Goal: Task Accomplishment & Management: Manage account settings

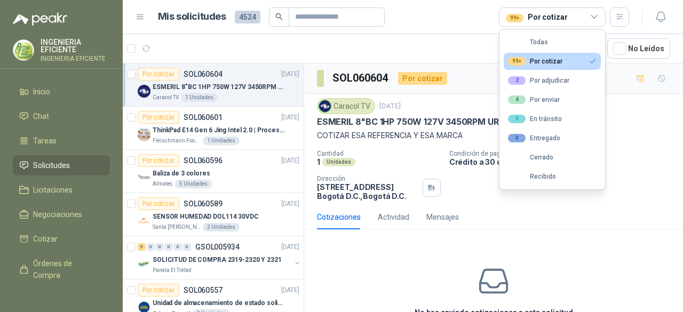
click at [440, 250] on div "No has enviado cotizaciones a esta solicitud Cotizar" at bounding box center [493, 306] width 379 height 136
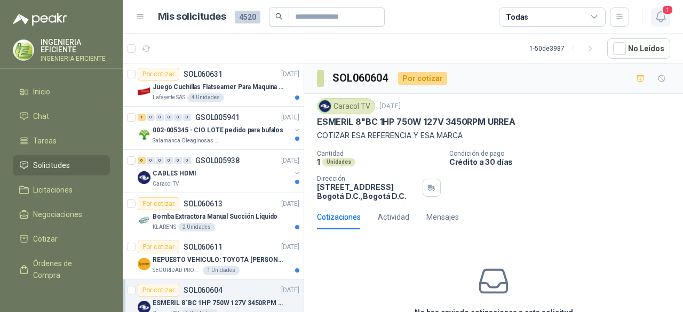
click at [667, 7] on span "1" at bounding box center [668, 10] width 12 height 10
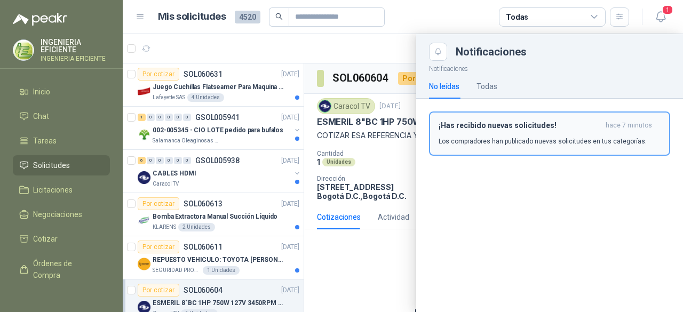
click at [469, 121] on h3 "¡Has recibido nuevas solicitudes!" at bounding box center [520, 125] width 163 height 9
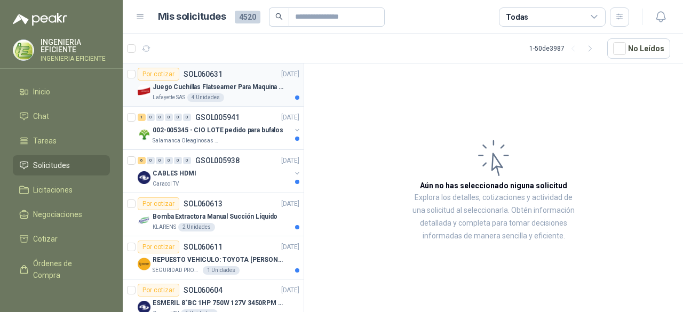
click at [237, 84] on p "Juego Cuchillas Flatseamer Para Maquina de Coser" at bounding box center [219, 87] width 133 height 10
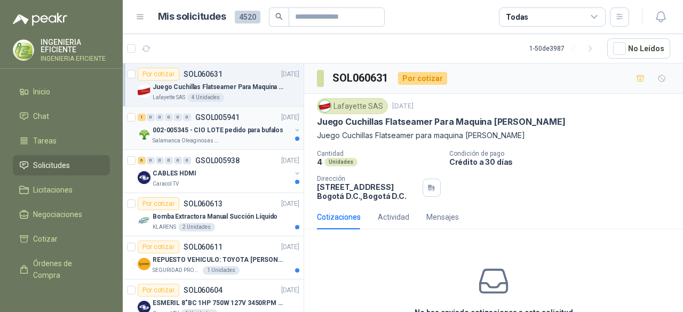
click at [257, 139] on div "Salamanca Oleaginosas SAS" at bounding box center [222, 141] width 138 height 9
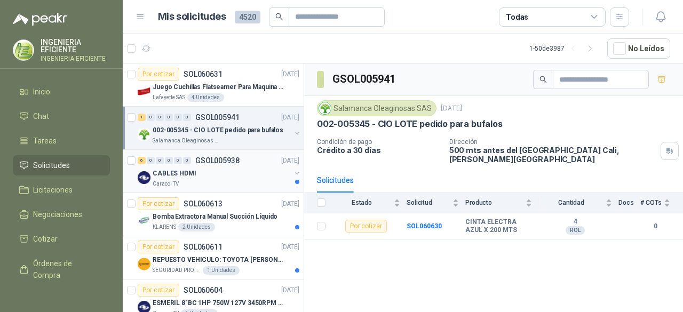
click at [242, 168] on div "CABLES HDMI" at bounding box center [222, 173] width 138 height 13
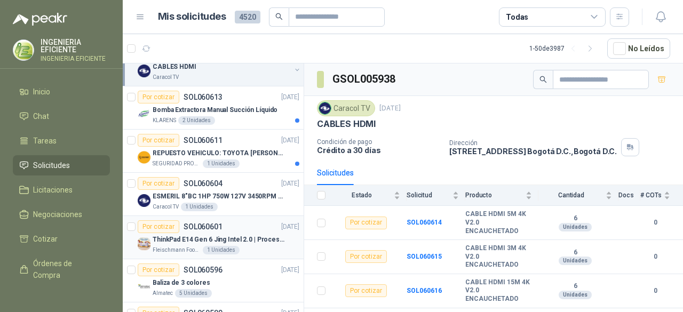
scroll to position [267, 0]
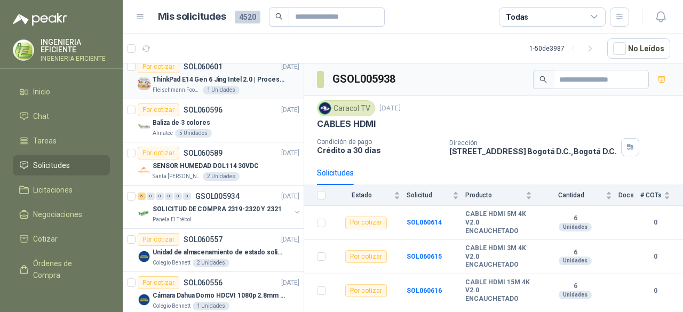
click at [227, 91] on div "1 Unidades" at bounding box center [221, 90] width 37 height 9
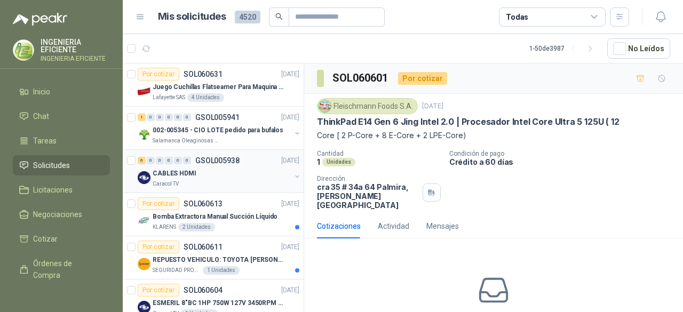
click at [266, 189] on div "6 0 0 0 0 0 GSOL005938 09/10/25 CABLES HDMI Caracol TV" at bounding box center [213, 171] width 181 height 43
click at [254, 212] on p "Bomba Extractora Manual Succión Líquido" at bounding box center [215, 217] width 125 height 10
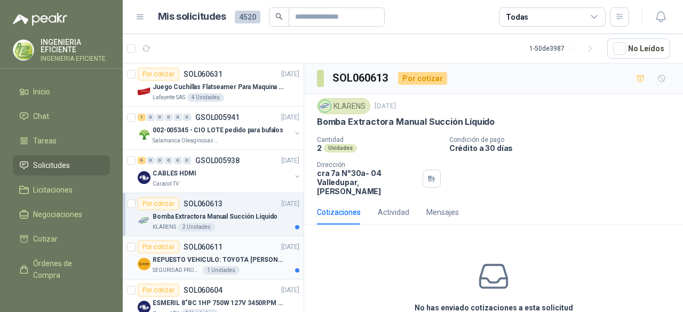
click at [251, 255] on p "REPUESTO VEHICULO: TOYOTA PRADO MODELO 2013, CILINDRAJE 2982" at bounding box center [219, 260] width 133 height 10
